Goal: Task Accomplishment & Management: Manage account settings

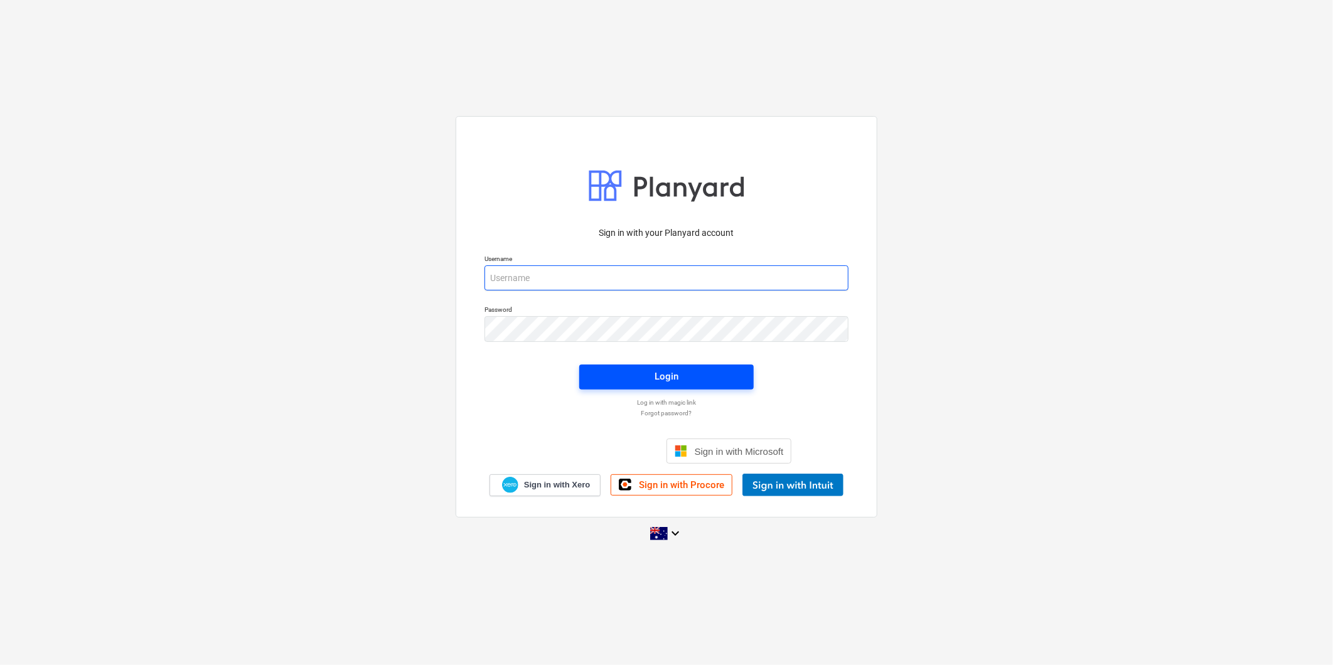
type input "[PERSON_NAME][EMAIL_ADDRESS][DOMAIN_NAME]"
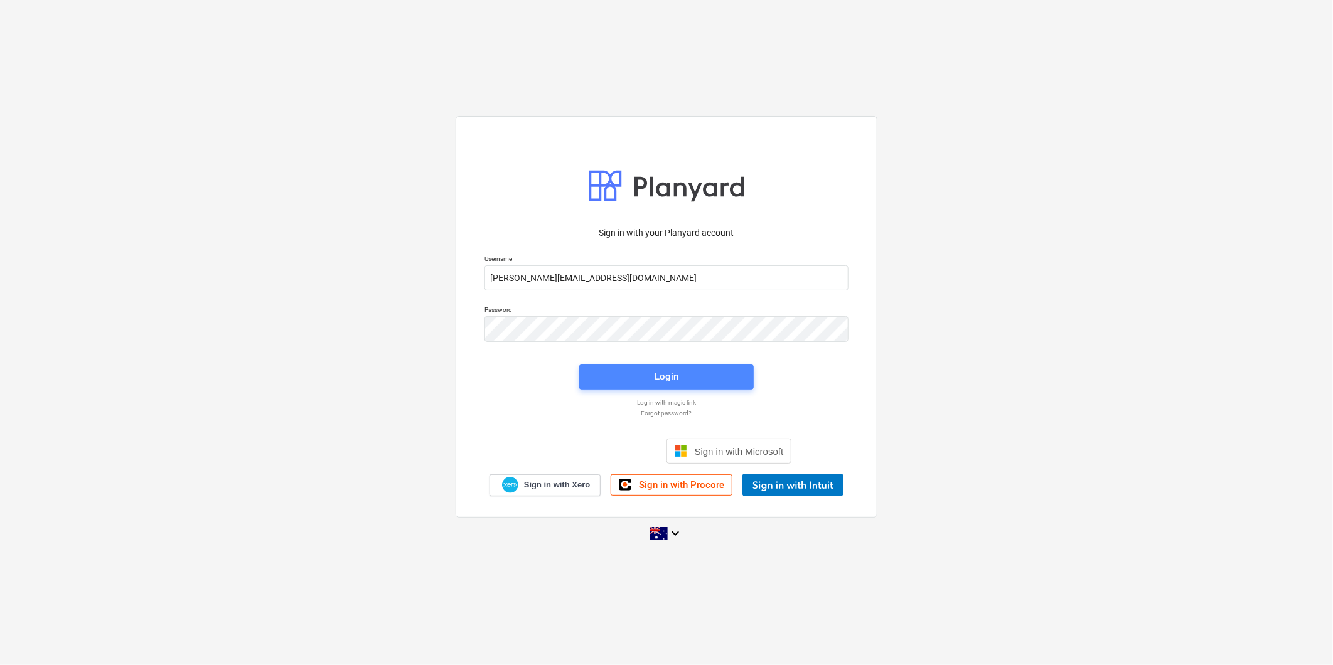
click at [655, 365] on button "Login" at bounding box center [666, 377] width 174 height 25
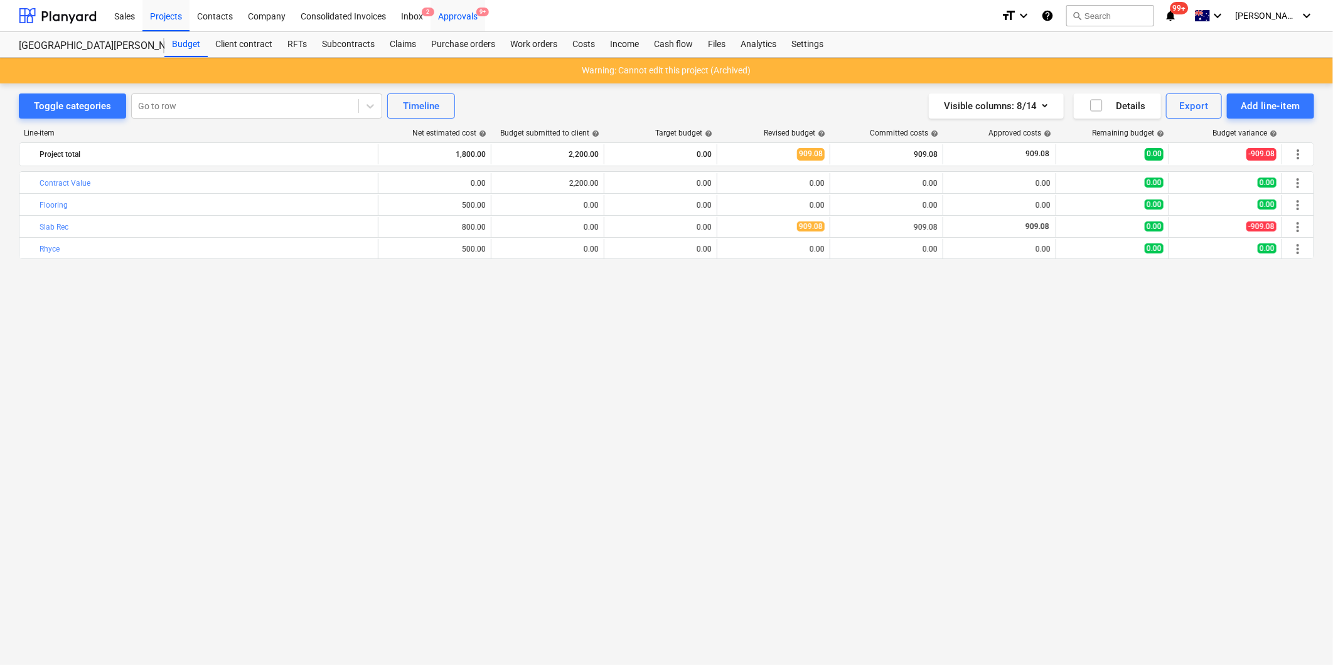
click at [452, 14] on div "Approvals 9+" at bounding box center [458, 15] width 55 height 32
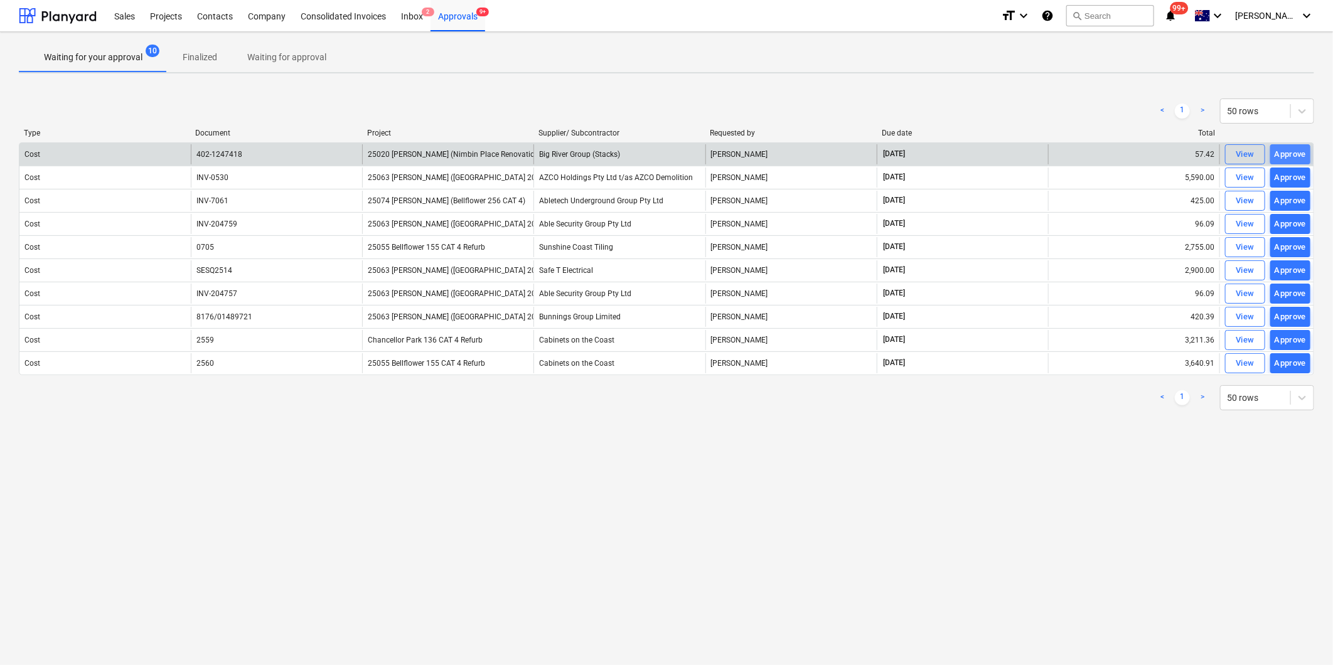
click at [1285, 156] on div "Approve" at bounding box center [1291, 154] width 32 height 14
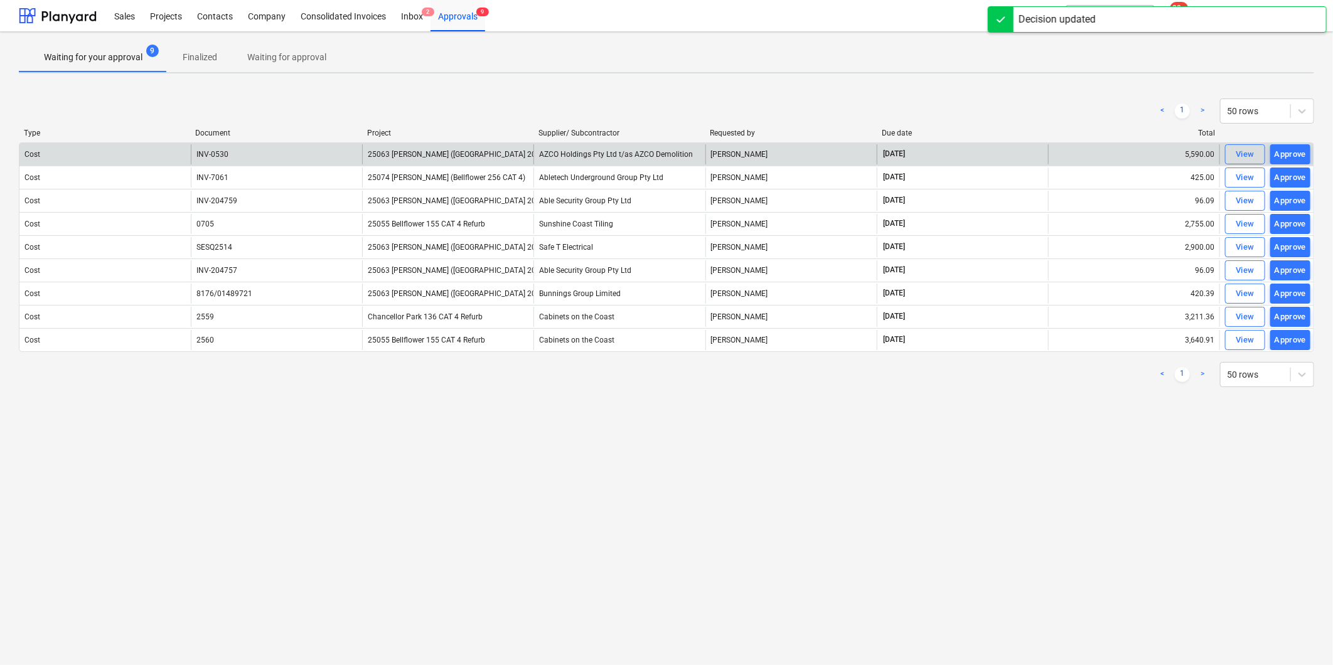
click at [1285, 156] on div "Approve" at bounding box center [1291, 154] width 32 height 14
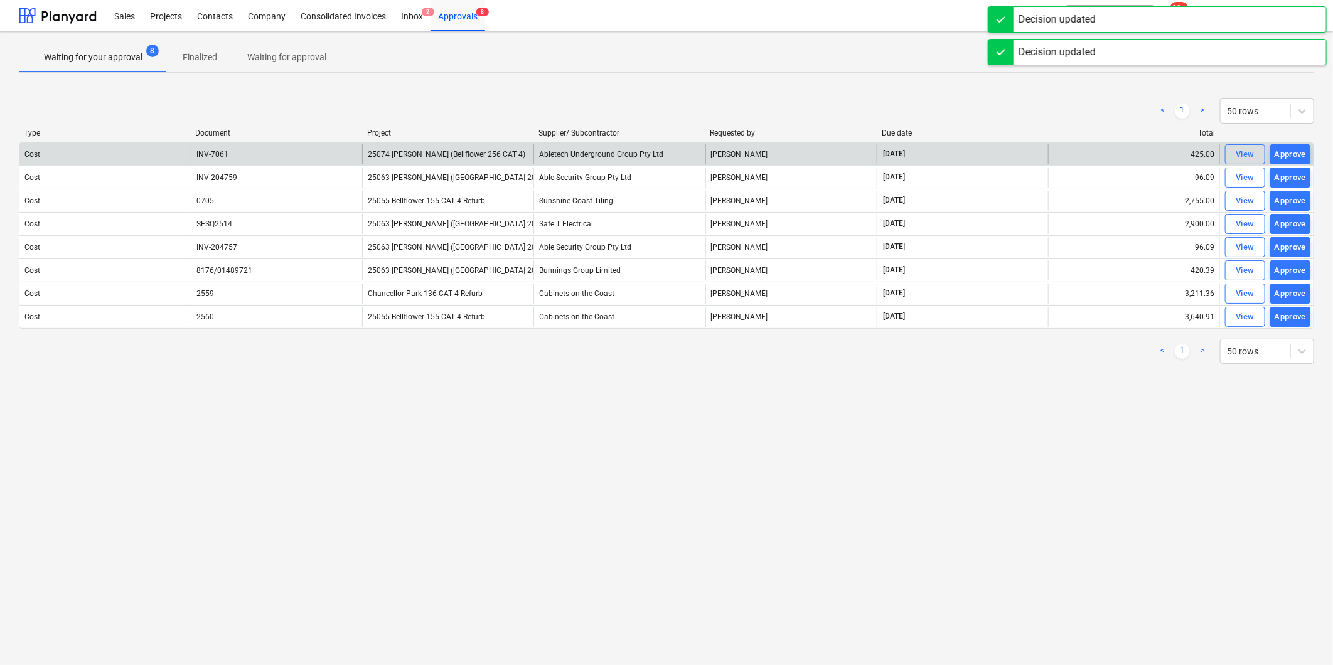
click at [1285, 156] on div "Approve" at bounding box center [1291, 154] width 32 height 14
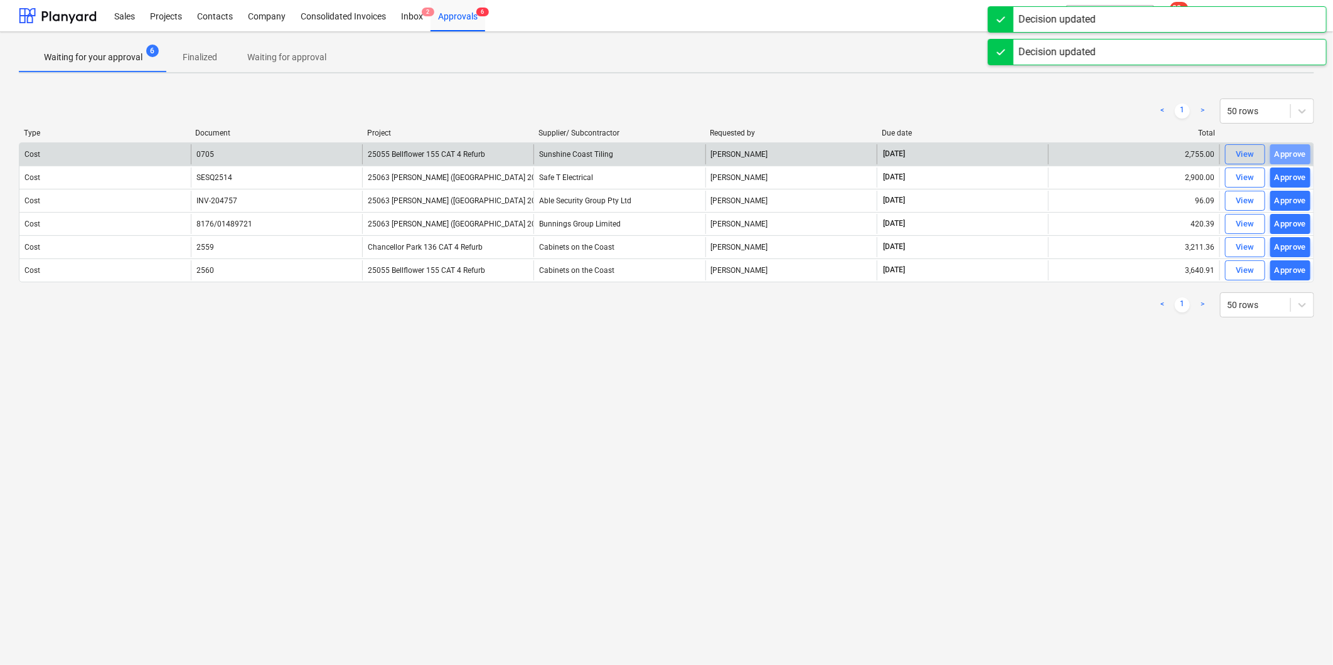
click at [1285, 156] on div "Approve" at bounding box center [1291, 154] width 32 height 14
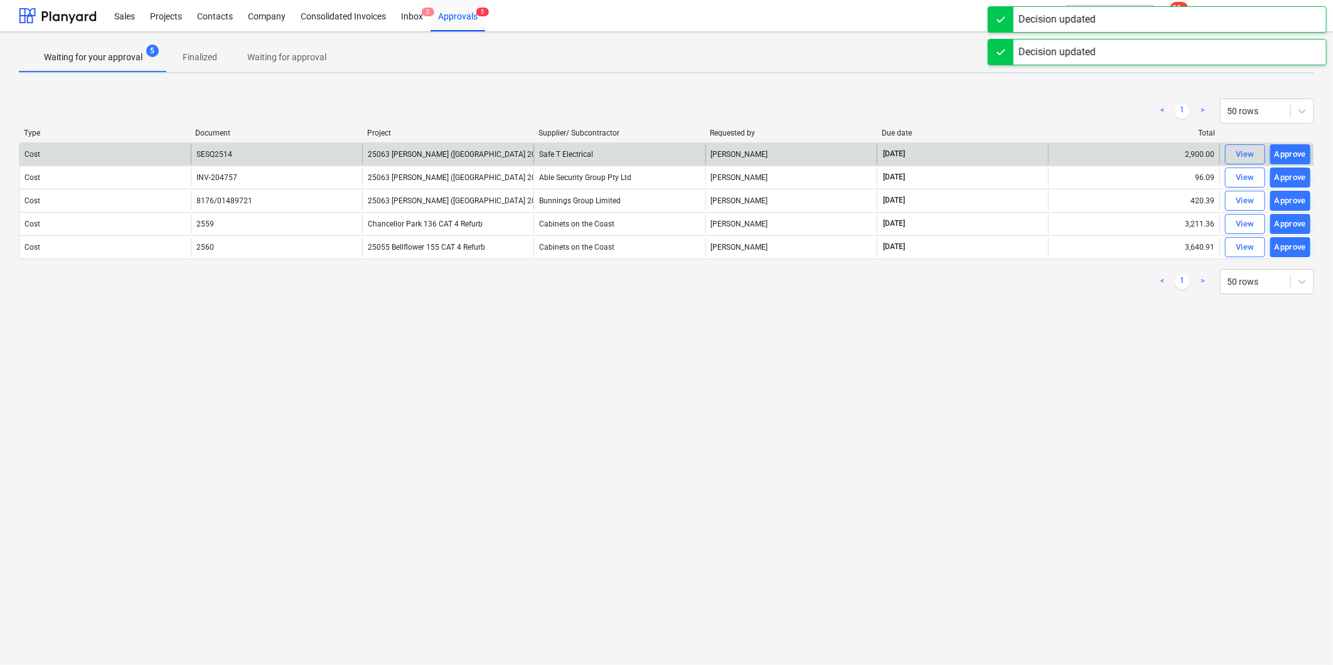
click at [1285, 156] on div "Approve" at bounding box center [1291, 154] width 32 height 14
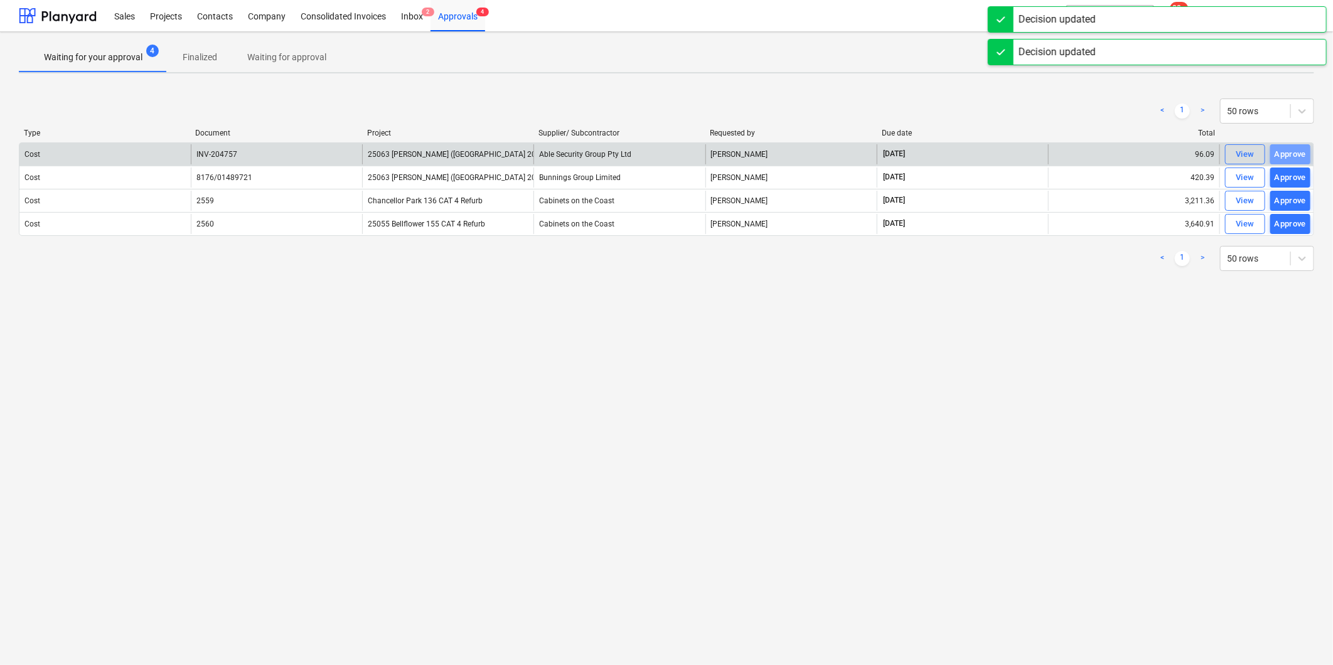
click at [1285, 156] on div "Approve" at bounding box center [1291, 154] width 32 height 14
click at [1285, 156] on div "Approve" at bounding box center [1291, 159] width 32 height 14
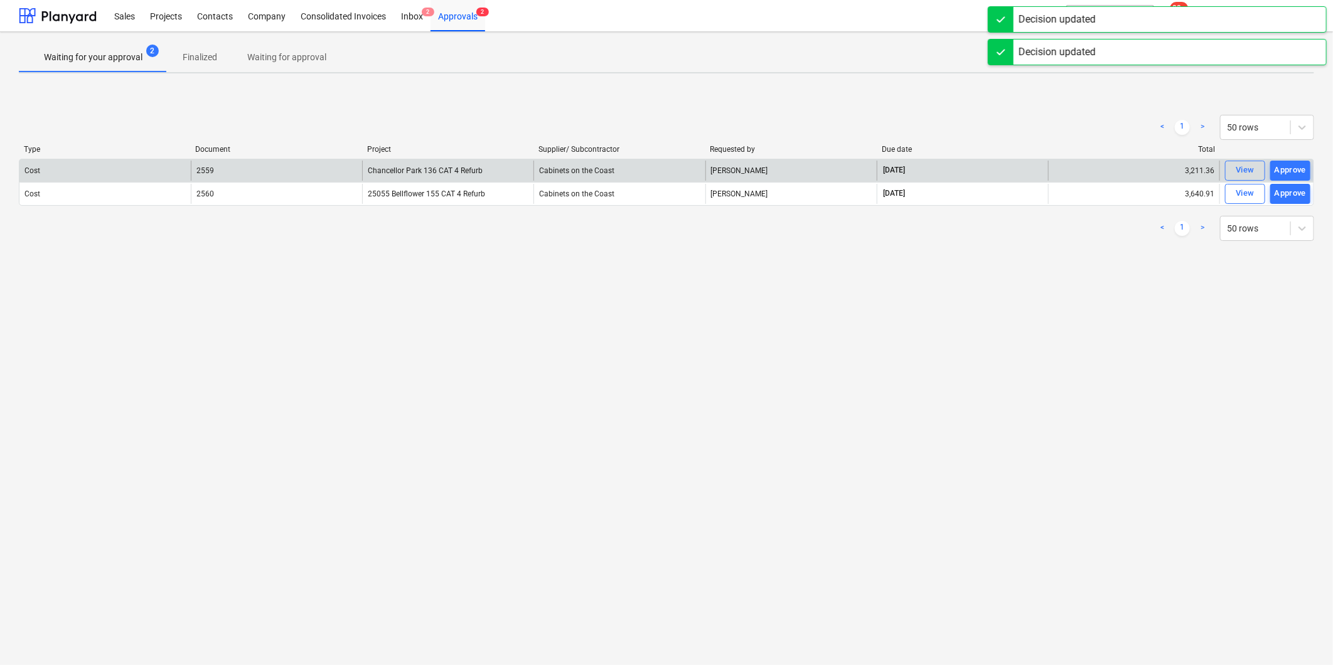
click at [1285, 156] on div "Type Document Project Supplier/ Subcontractor Requested by Due date Total" at bounding box center [666, 152] width 1295 height 14
click at [1285, 170] on div "Approve" at bounding box center [1291, 170] width 32 height 14
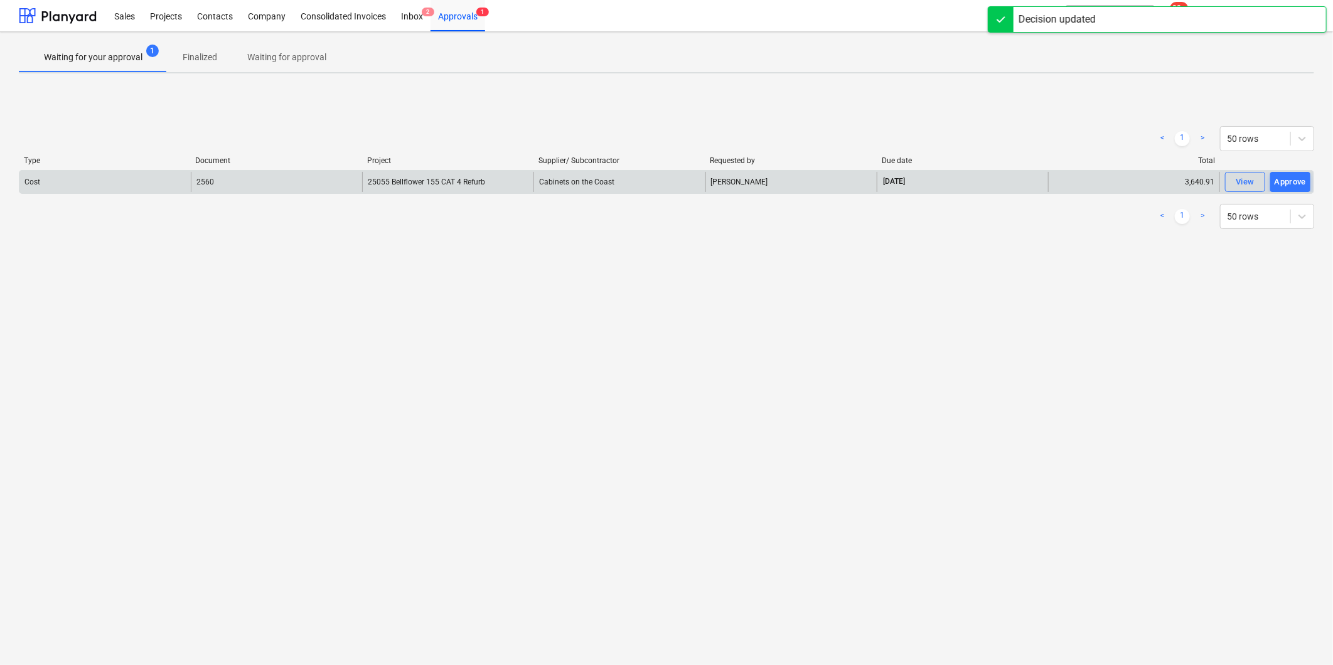
click at [1285, 170] on div "Cost 2560 25055 Bellflower 155 CAT 4 Refurb Cabinets on the Coast Luaun Wust [D…" at bounding box center [666, 182] width 1295 height 24
click at [1285, 176] on div "Approve" at bounding box center [1291, 182] width 32 height 14
